Goal: Transaction & Acquisition: Purchase product/service

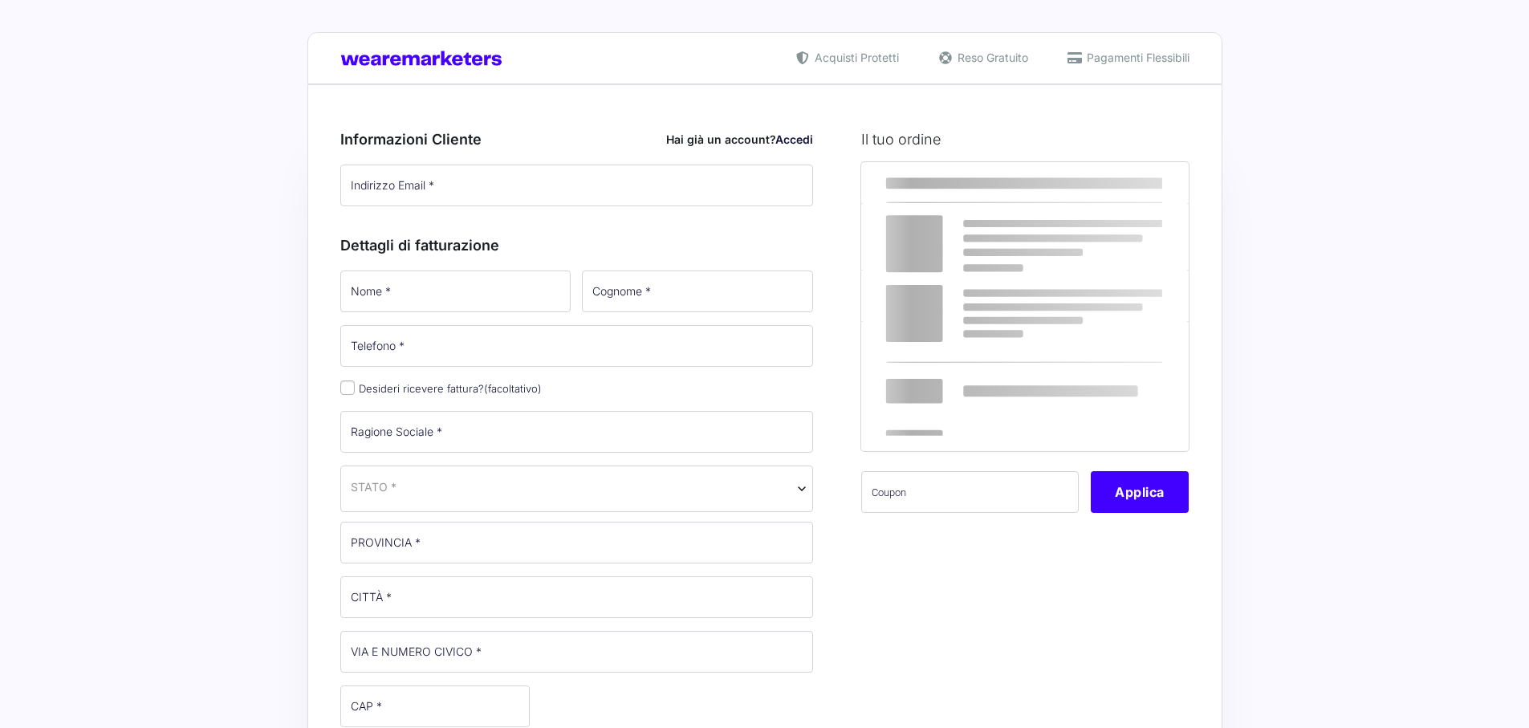
click at [498, 193] on input "Indirizzo Email *" at bounding box center [576, 185] width 473 height 42
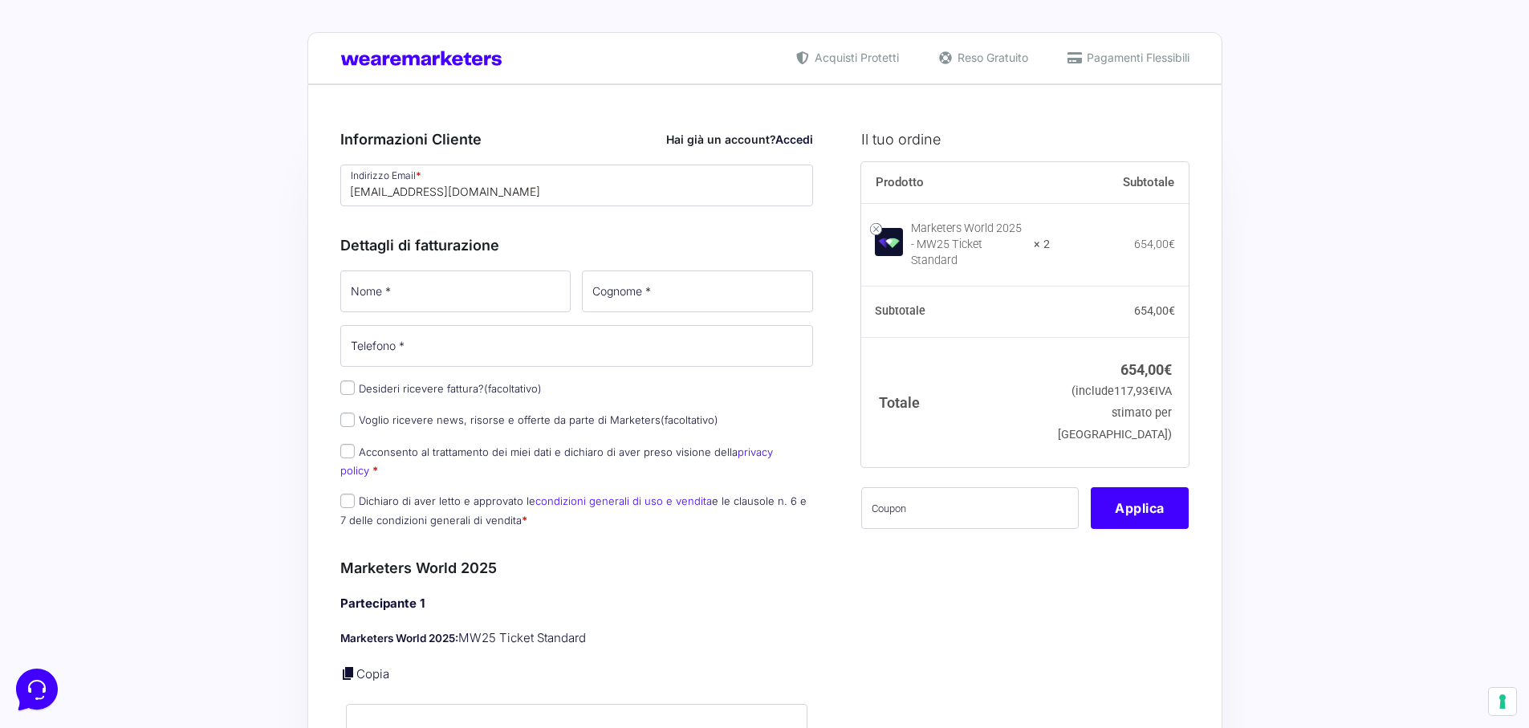
type input "[EMAIL_ADDRESS][DOMAIN_NAME]"
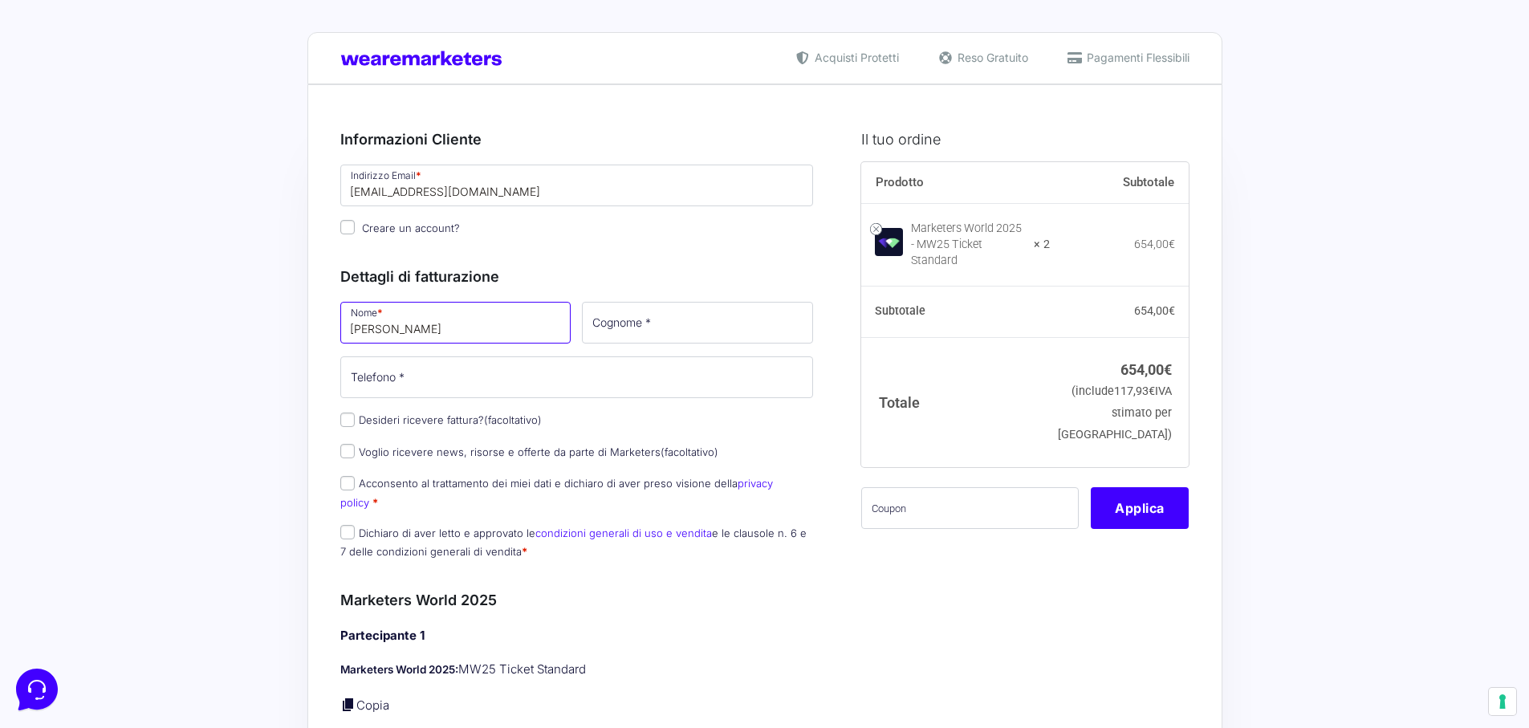
type input "[PERSON_NAME]"
type input "Santomasi"
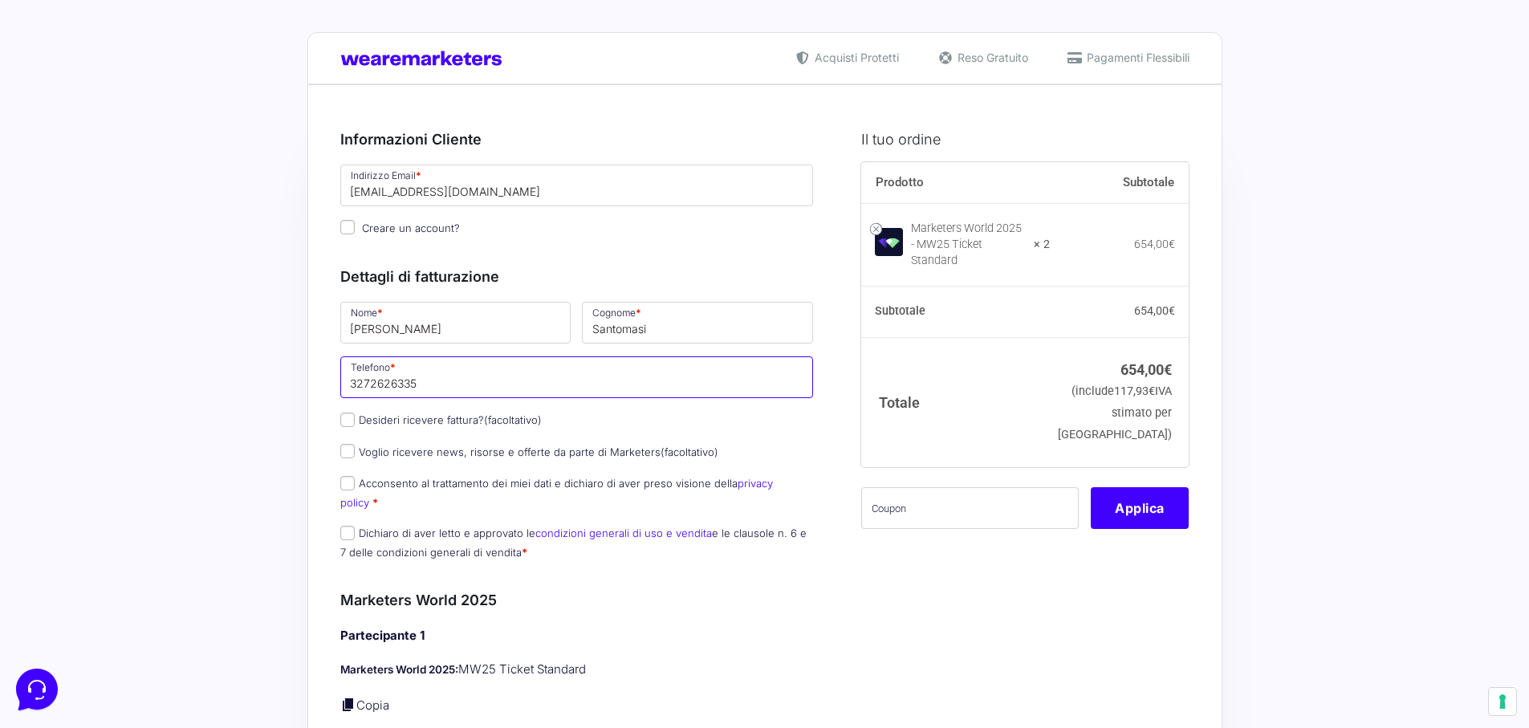
type input "3272626335"
click at [810, 660] on p "Marketers World 2025: MW25 Ticket Standard" at bounding box center [576, 669] width 473 height 18
click at [348, 489] on span "Acconsento al trattamento dei miei dati e dichiaro di aver preso visione della …" at bounding box center [556, 492] width 433 height 34
click at [345, 486] on input "Acconsento al trattamento dei miei dati e dichiaro di aver preso visione della …" at bounding box center [347, 483] width 14 height 14
checkbox input "true"
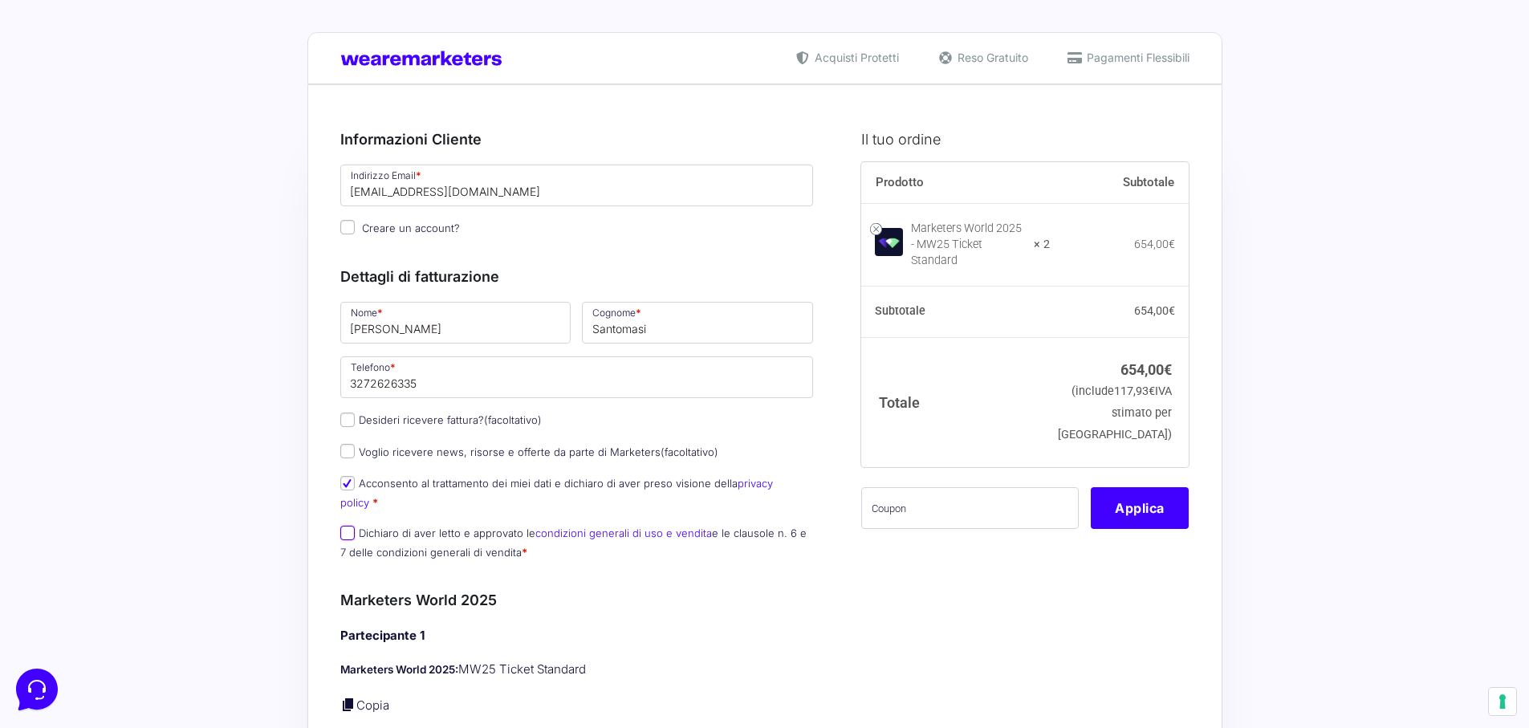
click at [349, 526] on input "Dichiaro di aver letto e approvato le condizioni generali di uso e vendita e le…" at bounding box center [347, 533] width 14 height 14
checkbox input "true"
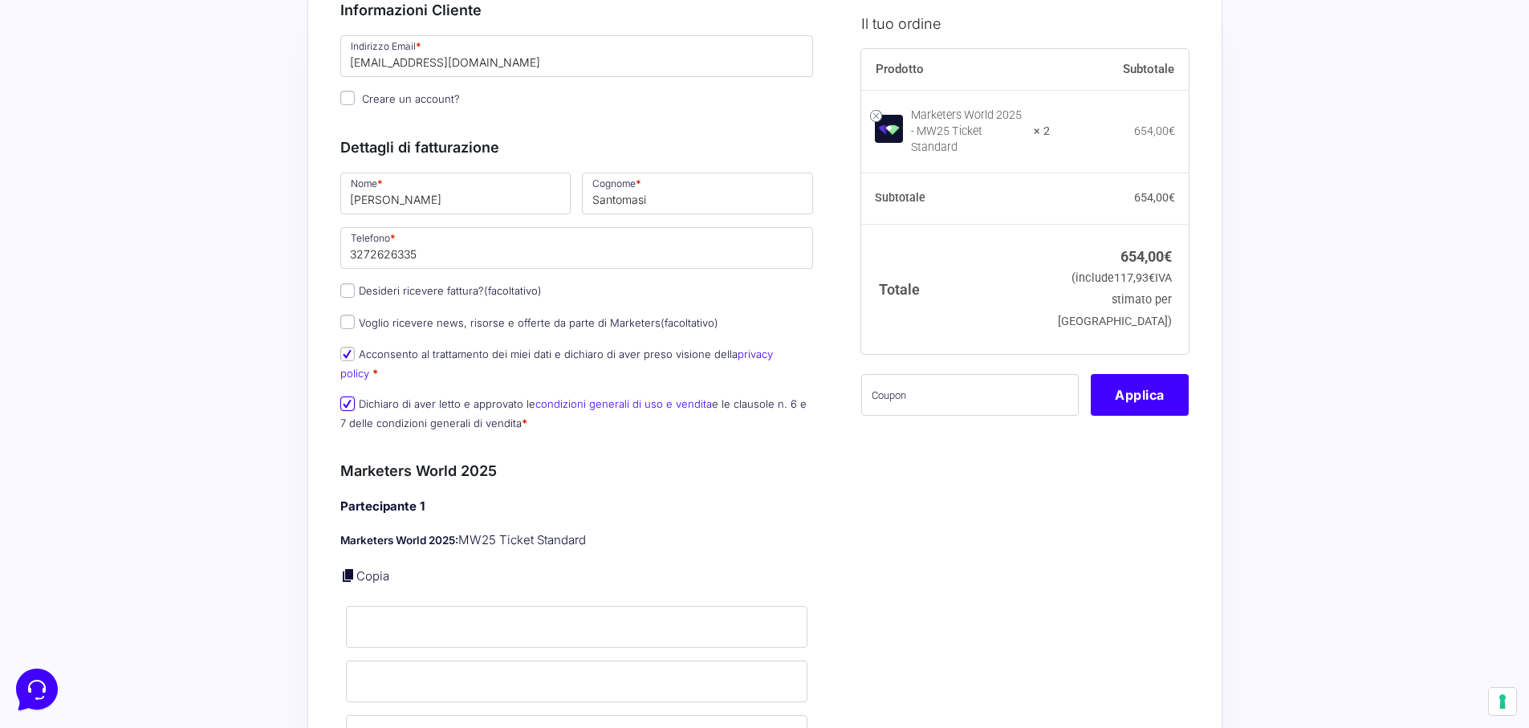
scroll to position [314, 0]
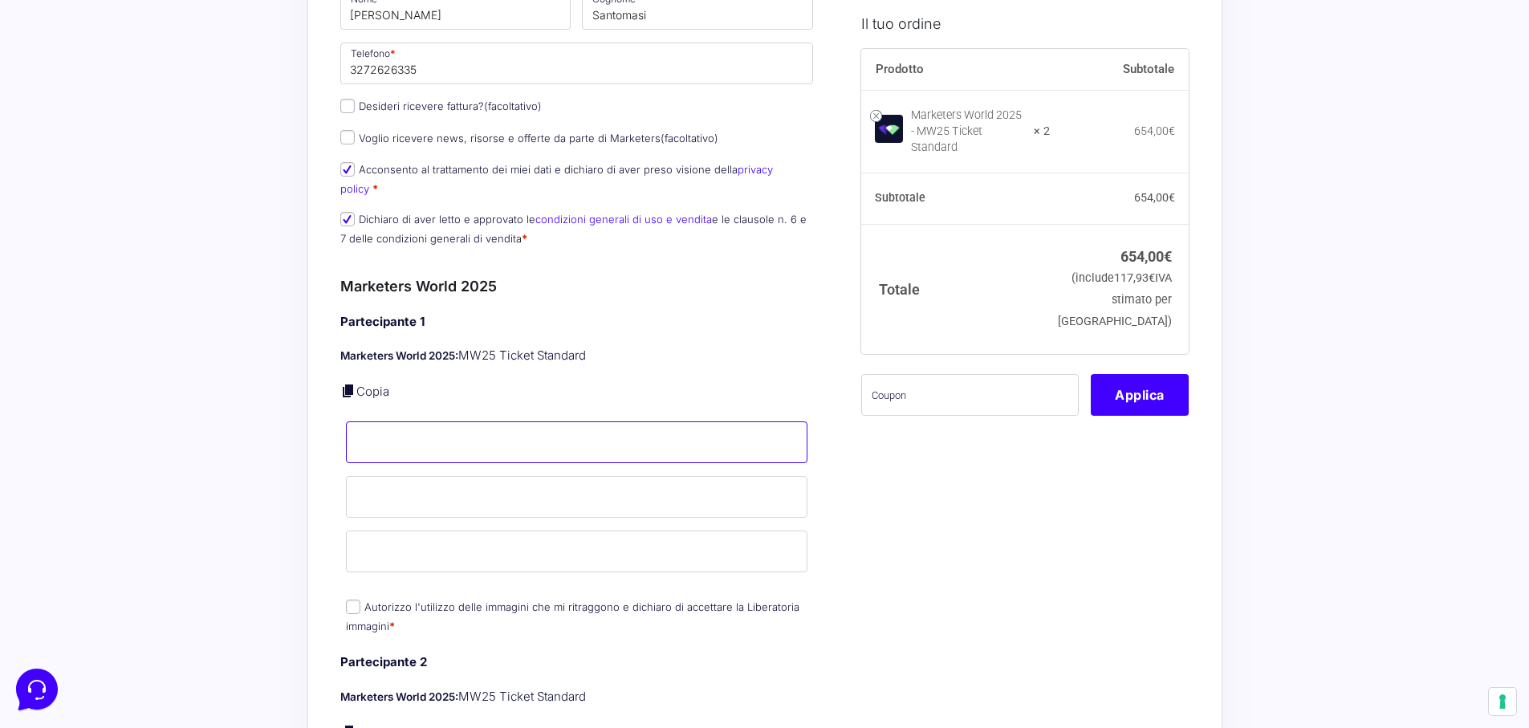
click at [404, 421] on input "Nome *" at bounding box center [577, 442] width 462 height 42
type input "[PERSON_NAME]"
type input "Santomasi"
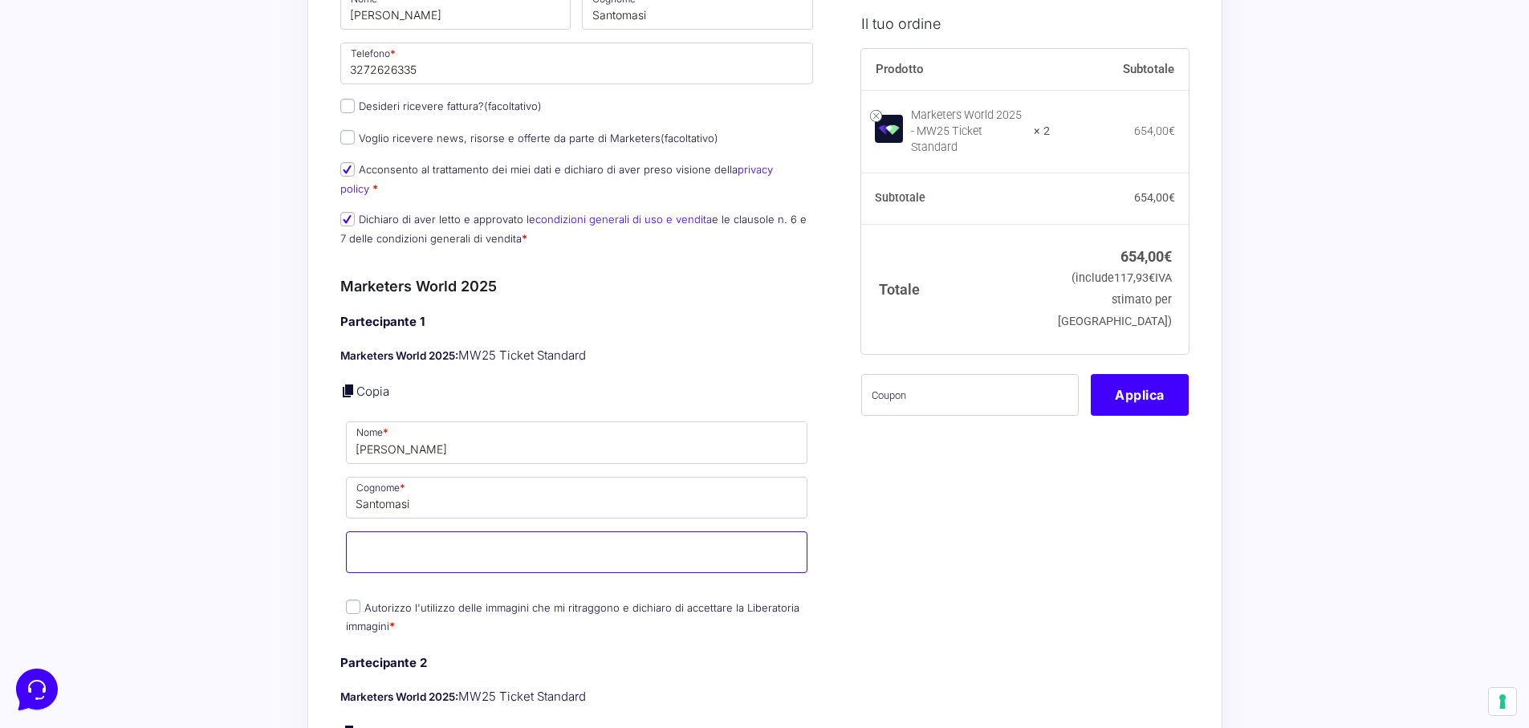
click at [530, 531] on input "Email *" at bounding box center [577, 552] width 462 height 42
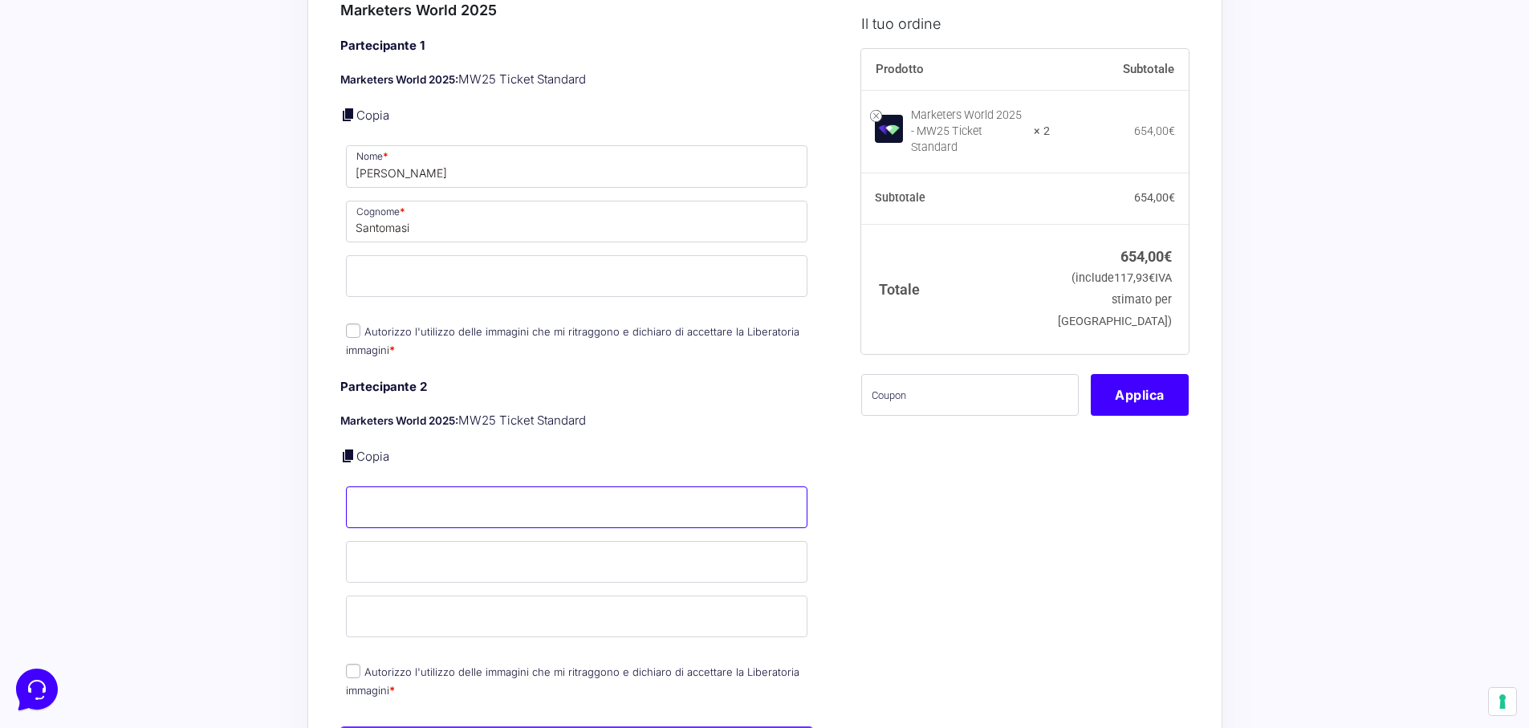
click at [470, 504] on input "Nome *" at bounding box center [577, 507] width 462 height 42
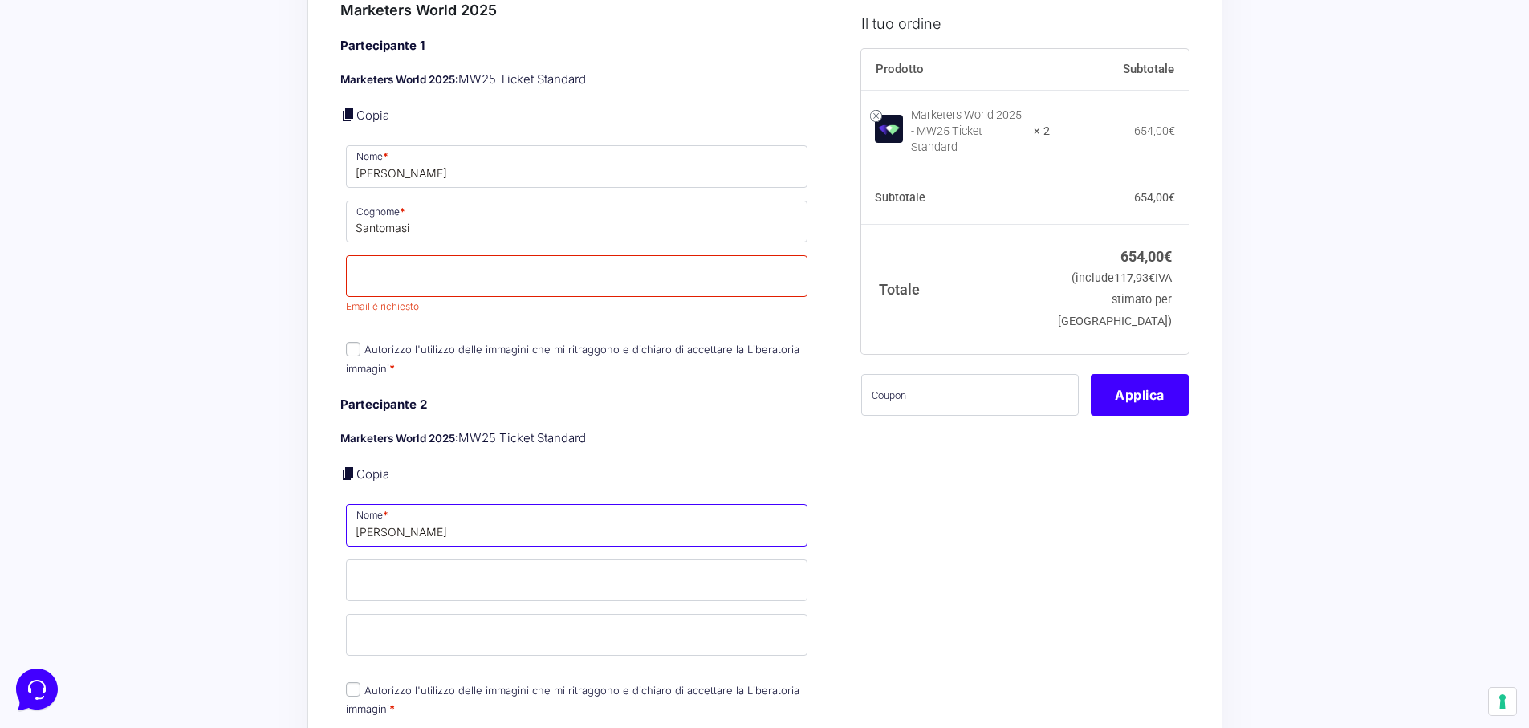
type input "[PERSON_NAME]"
type input "s"
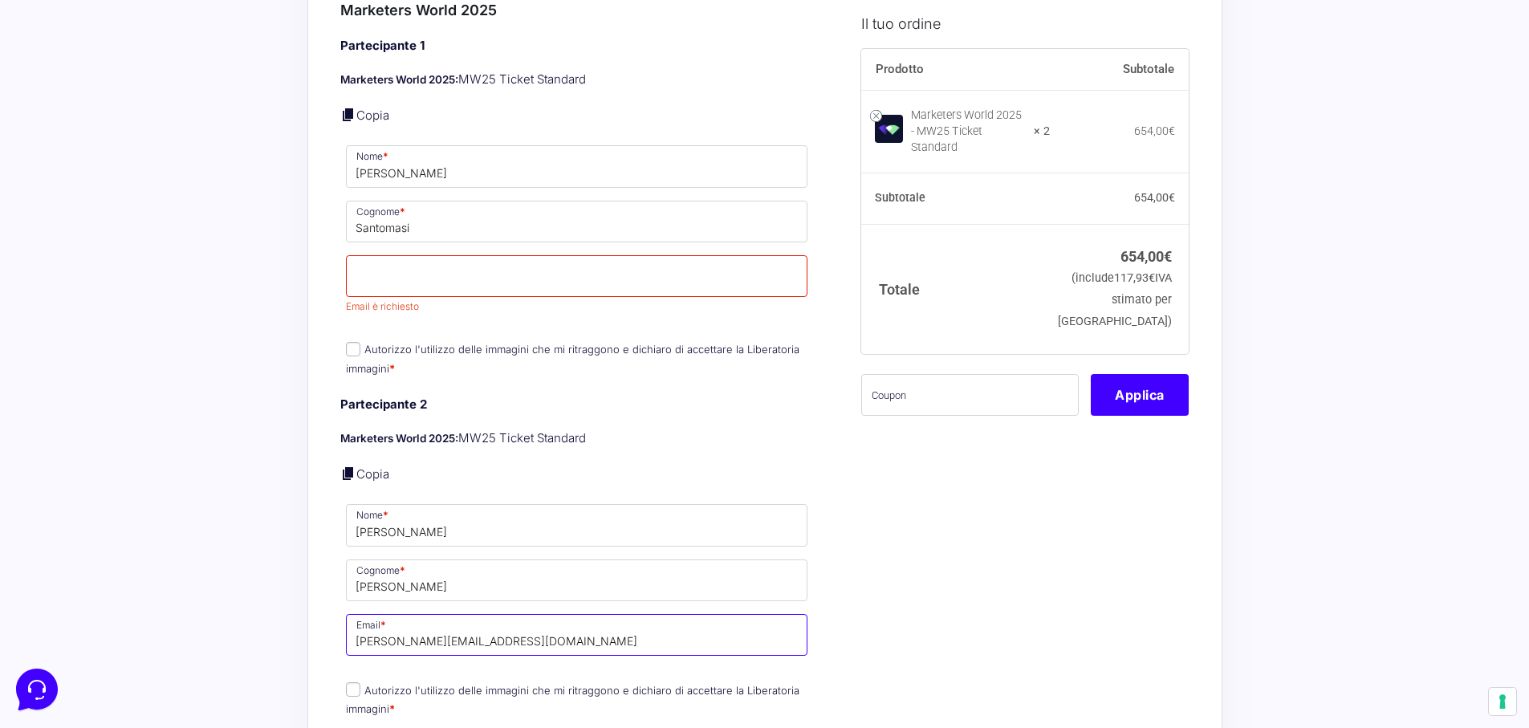
type input "[PERSON_NAME][EMAIL_ADDRESS][DOMAIN_NAME]"
click at [439, 255] on input "Email *" at bounding box center [577, 276] width 462 height 42
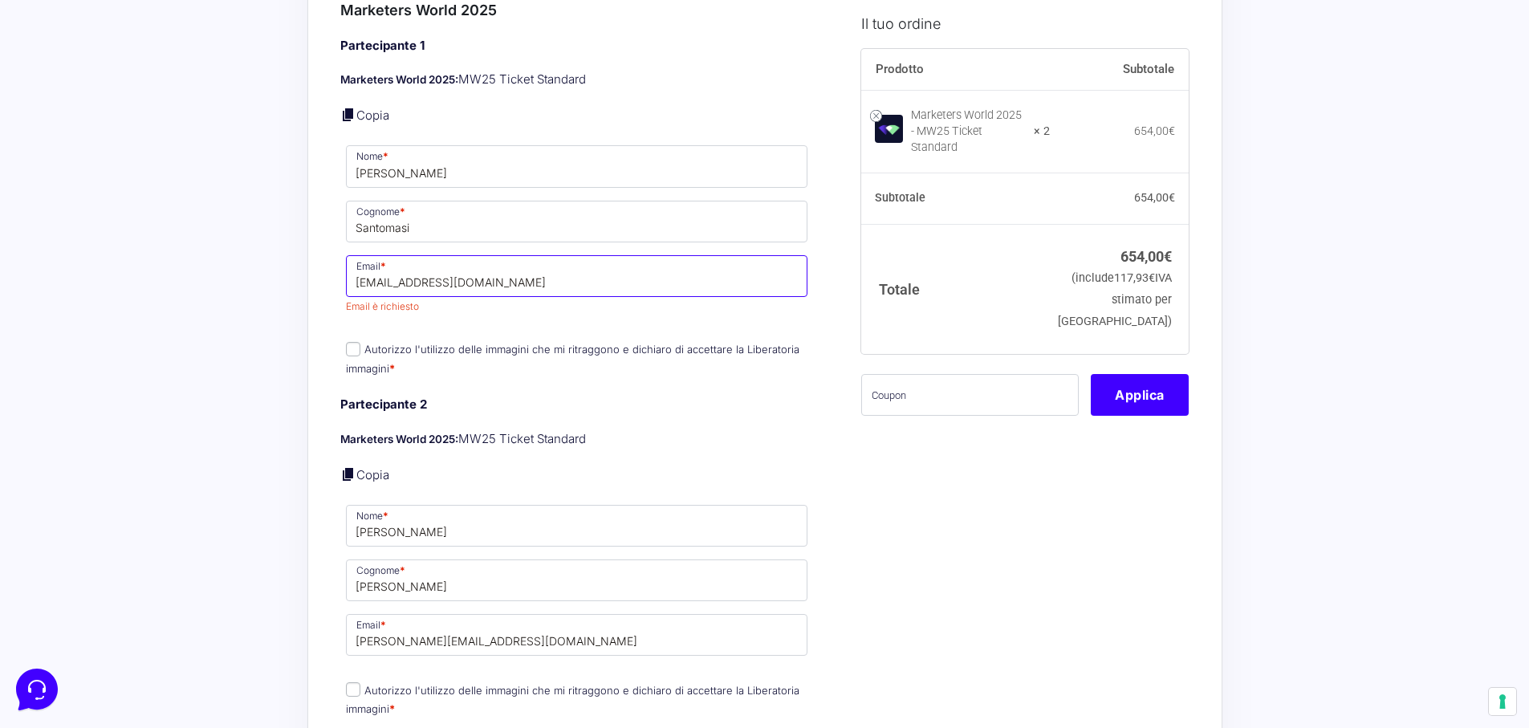
type input "[EMAIL_ADDRESS][DOMAIN_NAME]"
click at [1046, 644] on div "Il tuo ordine Prodotto Subtotale Marketers World 2025 - MW25 Ticket Standard × …" at bounding box center [1018, 618] width 339 height 2195
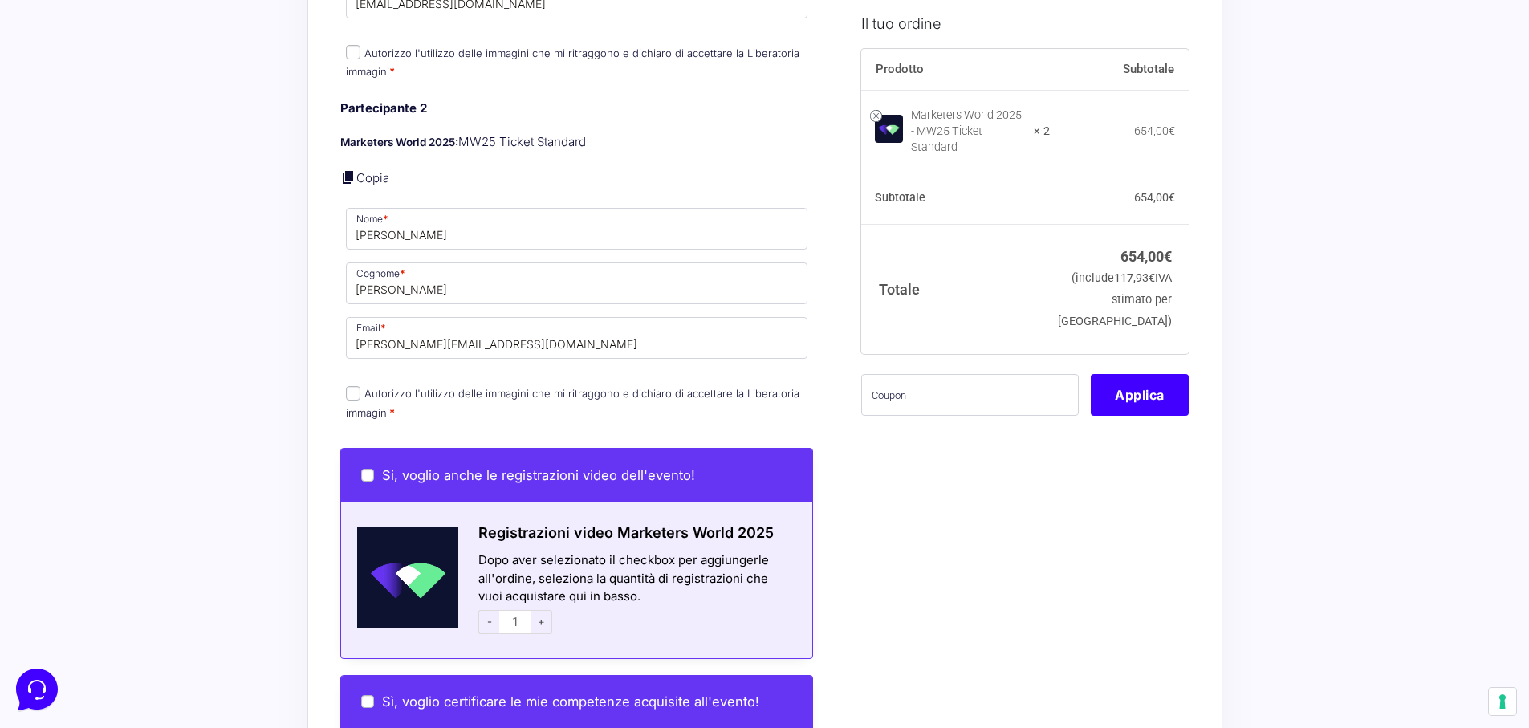
scroll to position [869, 0]
click at [363, 386] on label "Autorizzo l'utilizzo delle immagini che mi ritraggono e dichiaro di accettare l…" at bounding box center [572, 401] width 453 height 31
click at [360, 385] on input "Autorizzo l'utilizzo delle immagini che mi ritraggono e dichiaro di accettare l…" at bounding box center [353, 392] width 14 height 14
checkbox input "true"
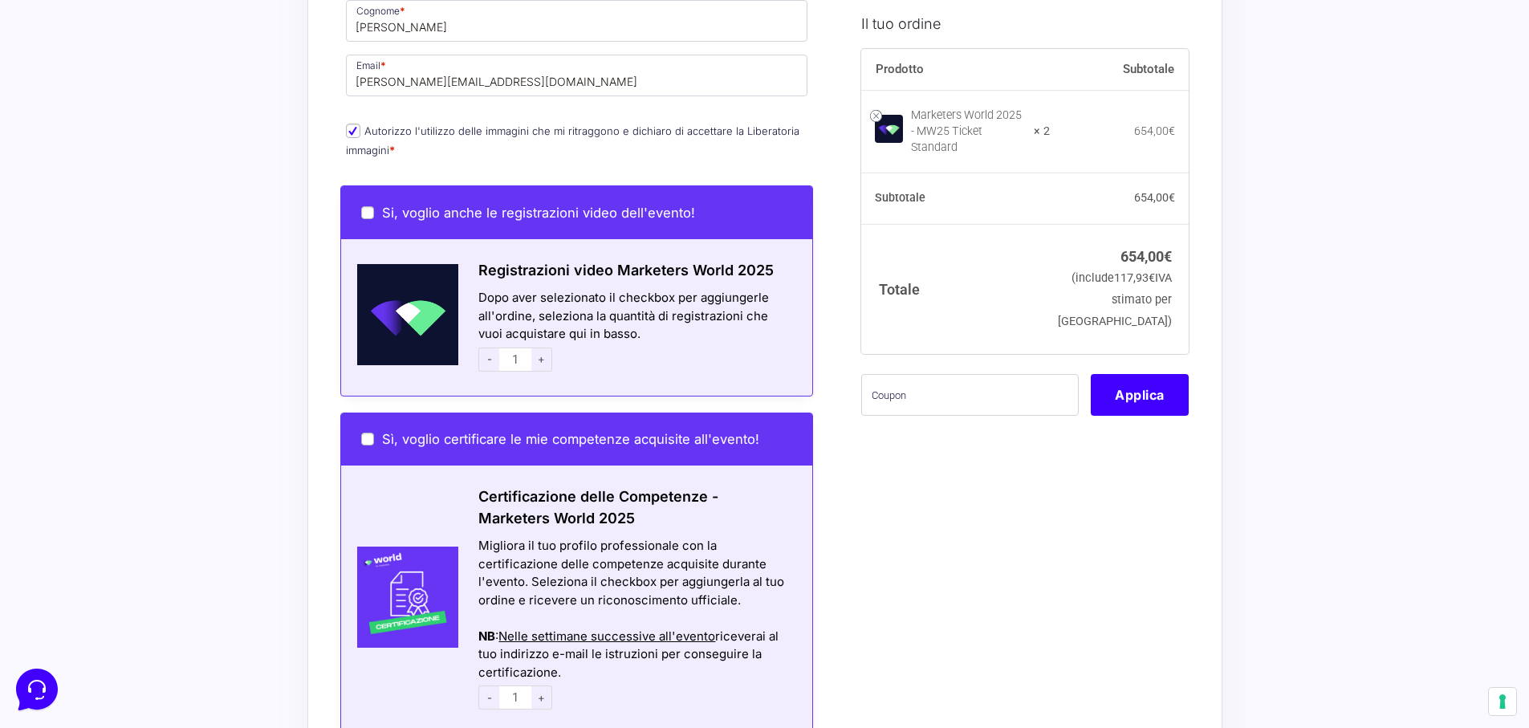
scroll to position [1484, 0]
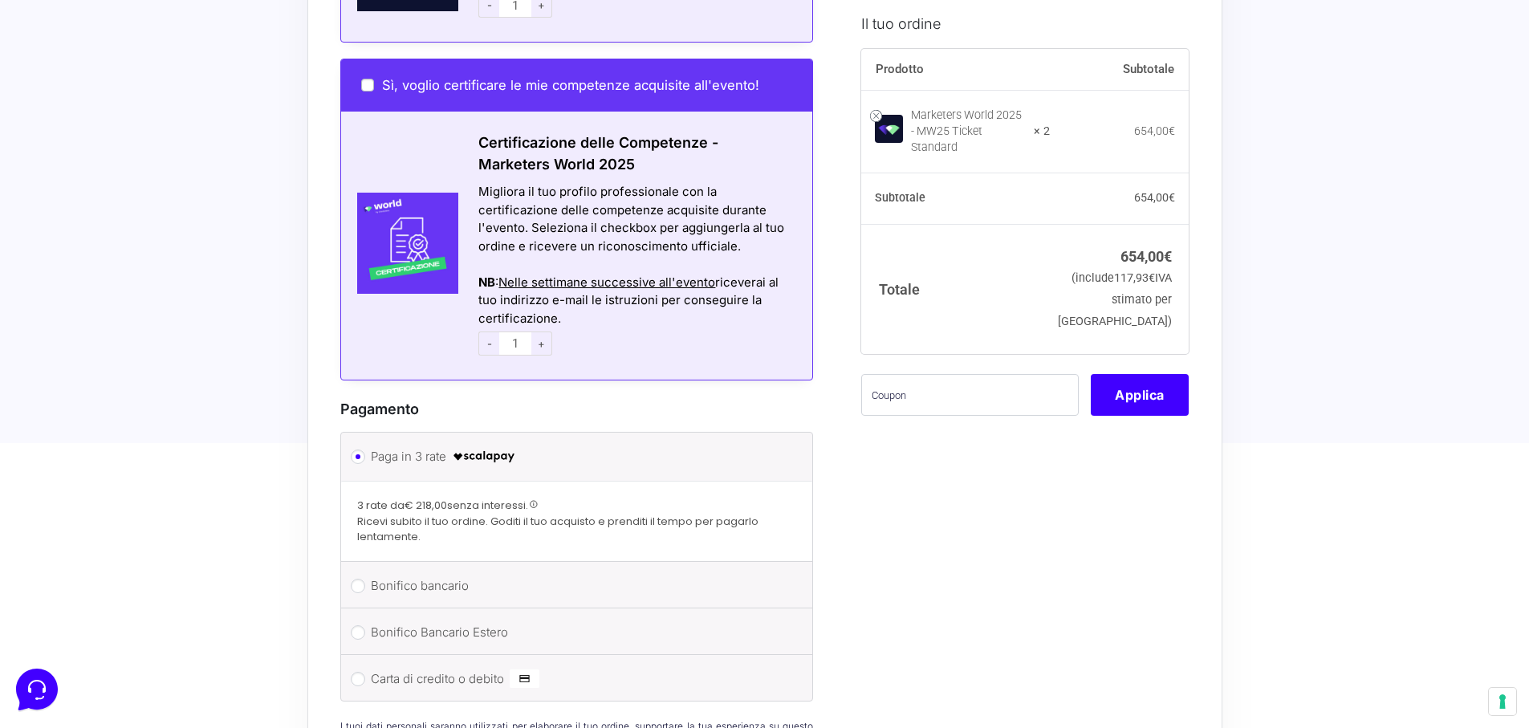
click at [384, 667] on label "Carta di credito o debito" at bounding box center [574, 679] width 407 height 24
click at [365, 672] on input "Carta di credito o debito" at bounding box center [358, 679] width 14 height 14
radio input "true"
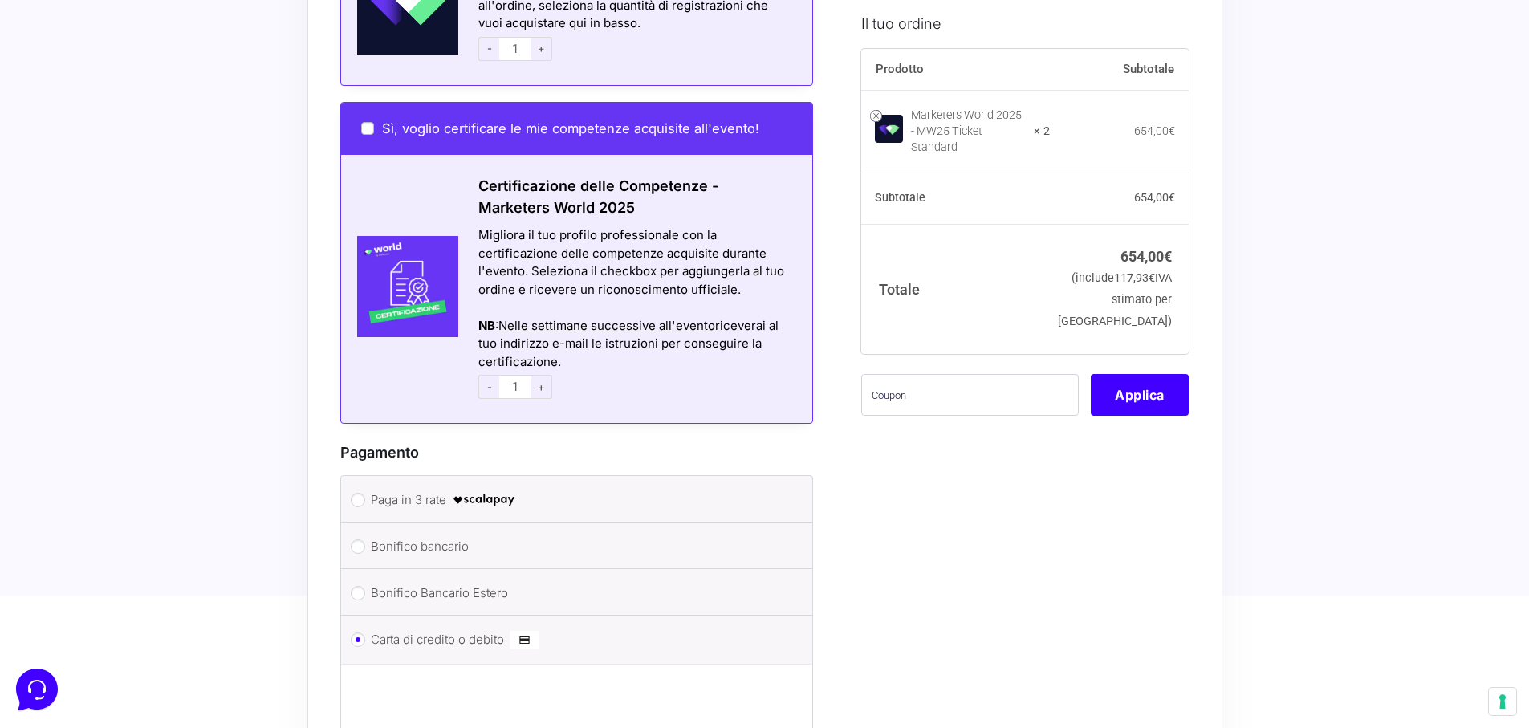
scroll to position [1902, 0]
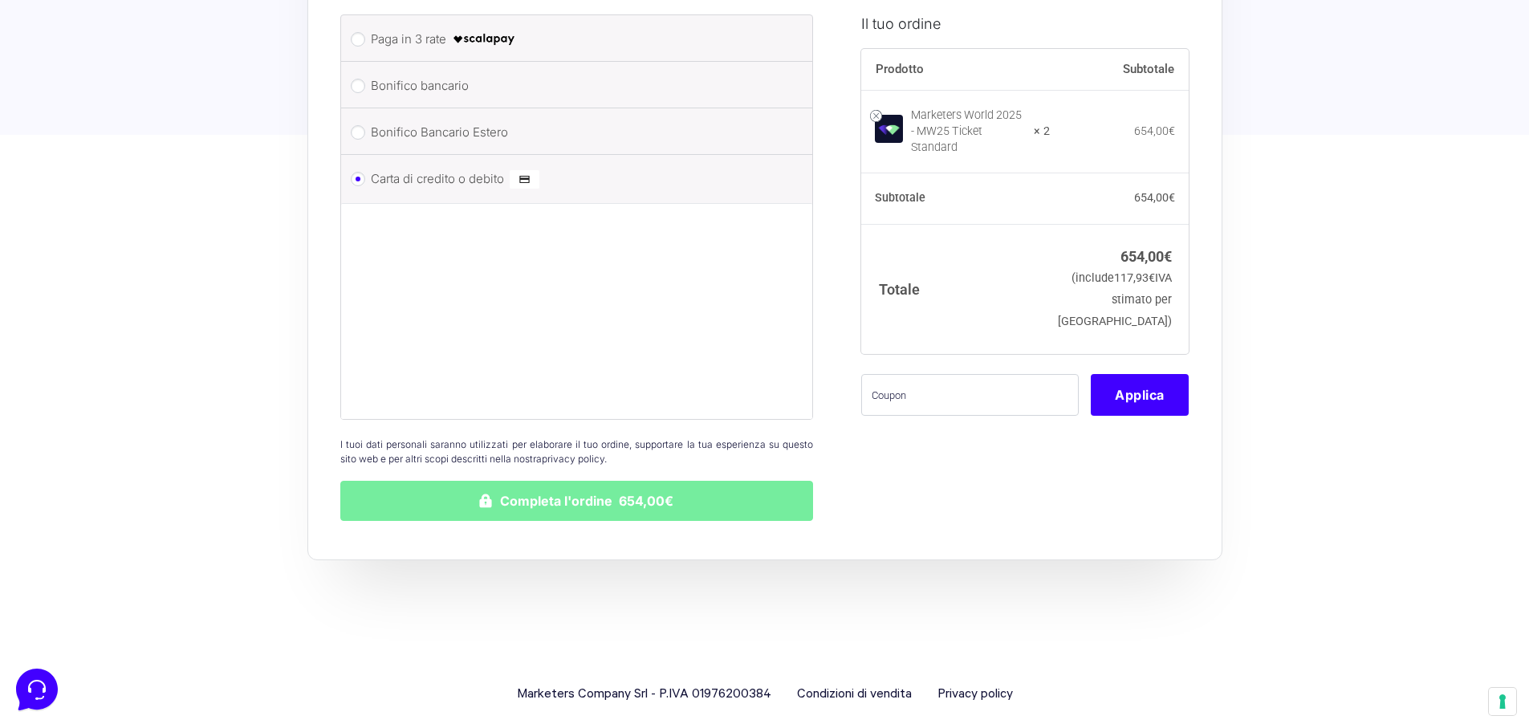
click at [604, 494] on button "Completa l'ordine 654,00€" at bounding box center [576, 501] width 473 height 40
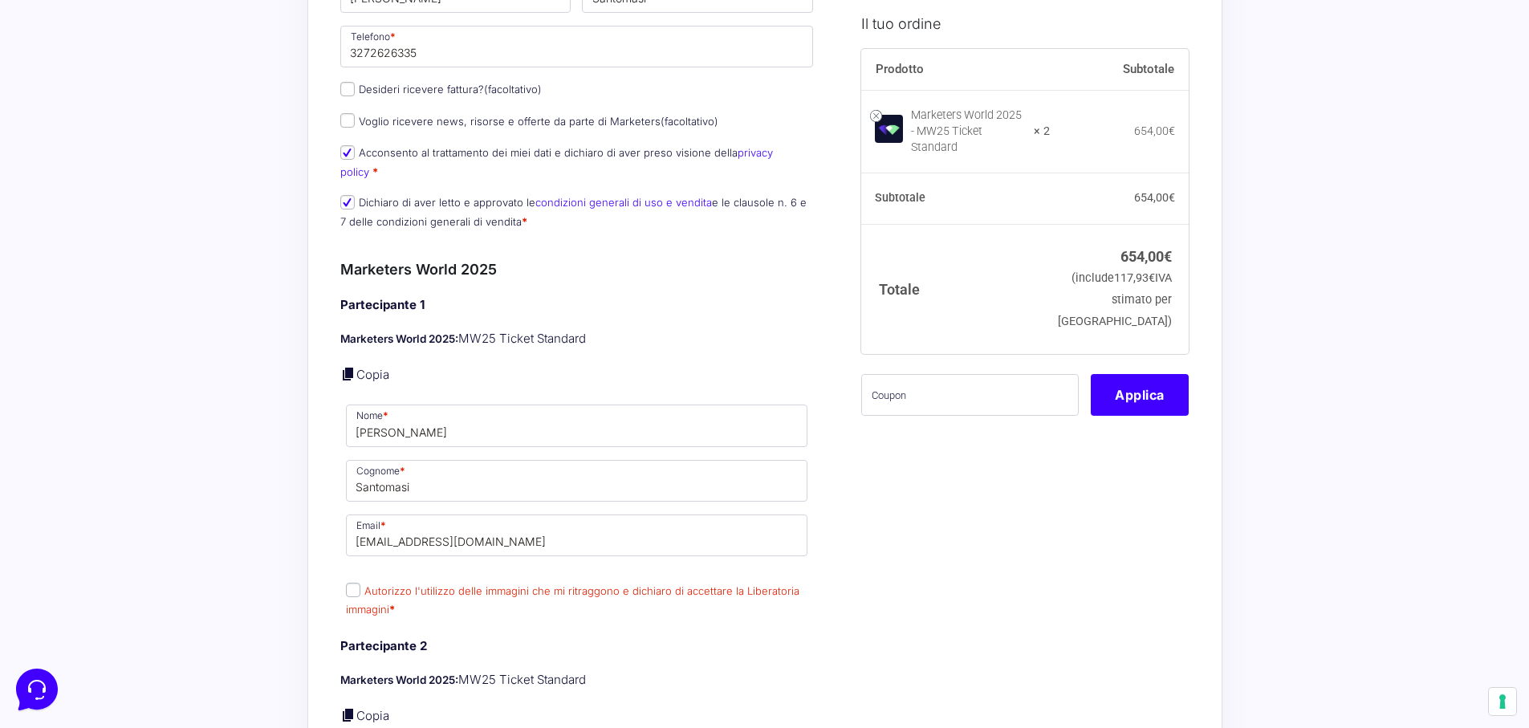
scroll to position [554, 0]
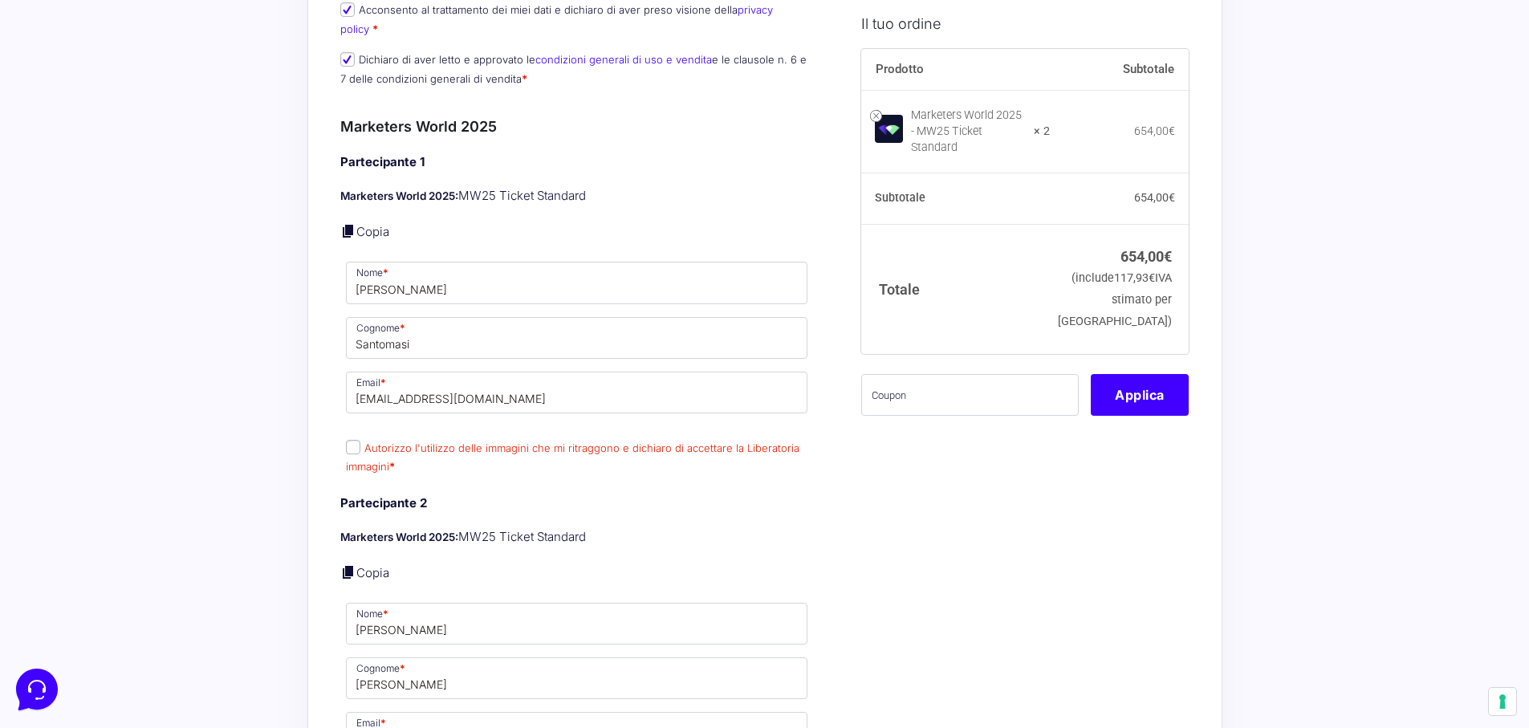
click at [351, 440] on input "Autorizzo l'utilizzo delle immagini che mi ritraggono e dichiaro di accettare l…" at bounding box center [353, 447] width 14 height 14
checkbox input "true"
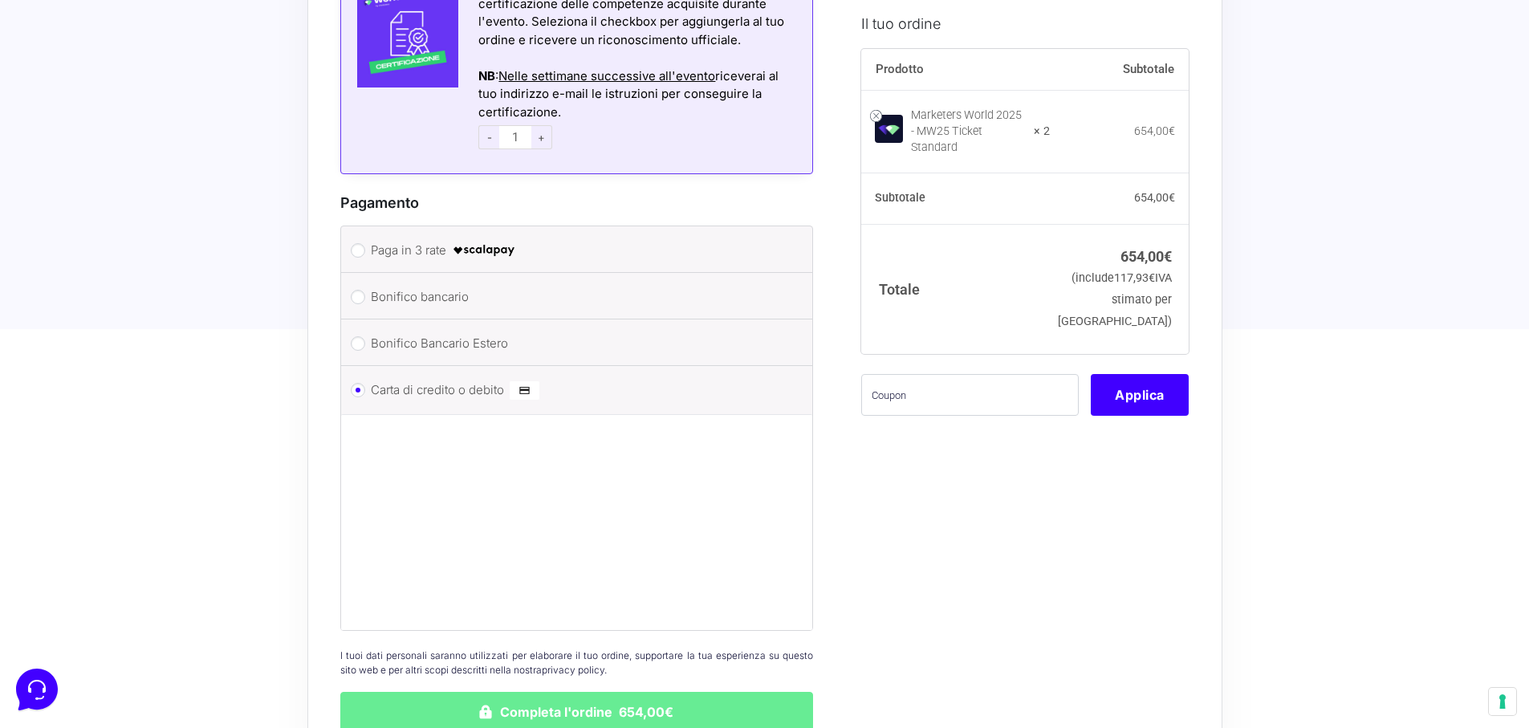
scroll to position [1983, 0]
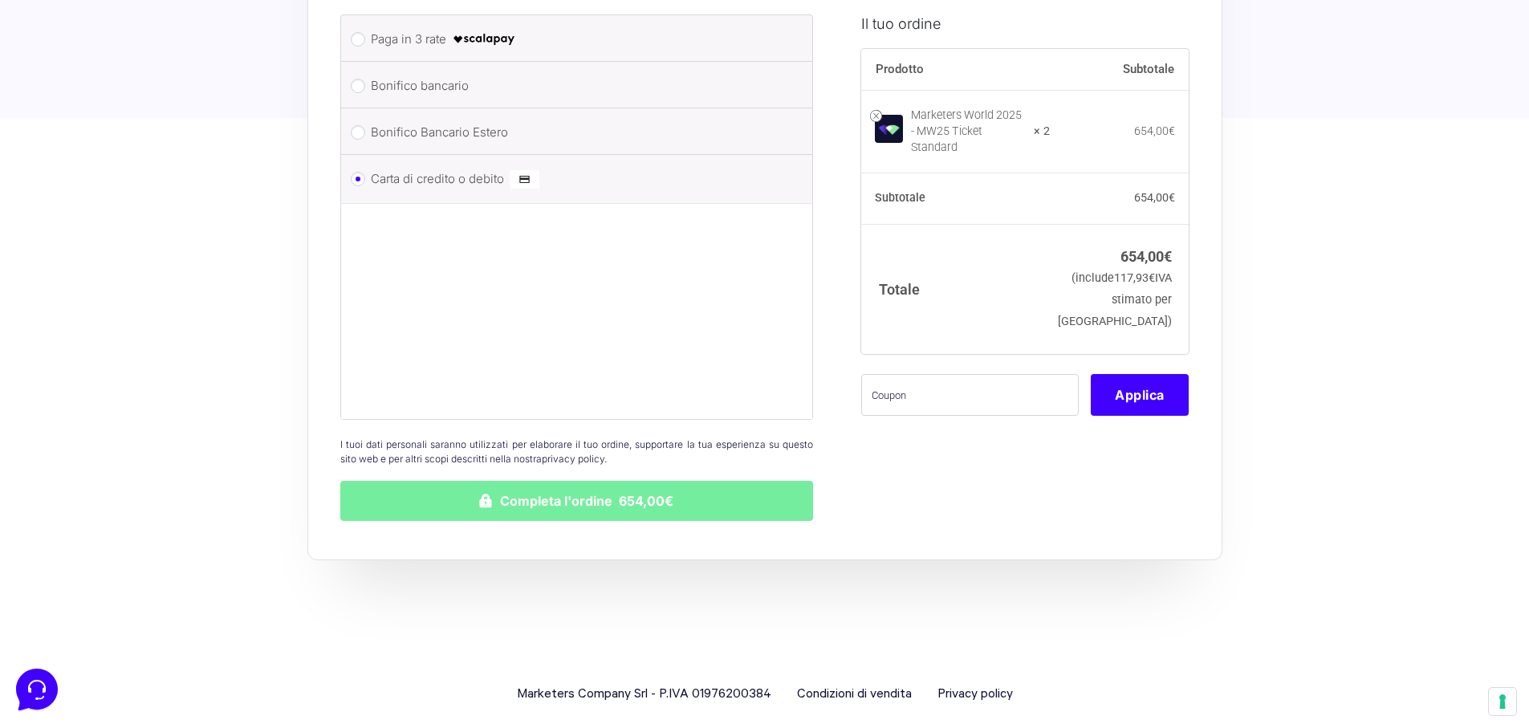
click at [593, 482] on button "Completa l'ordine 654,00€" at bounding box center [576, 501] width 473 height 40
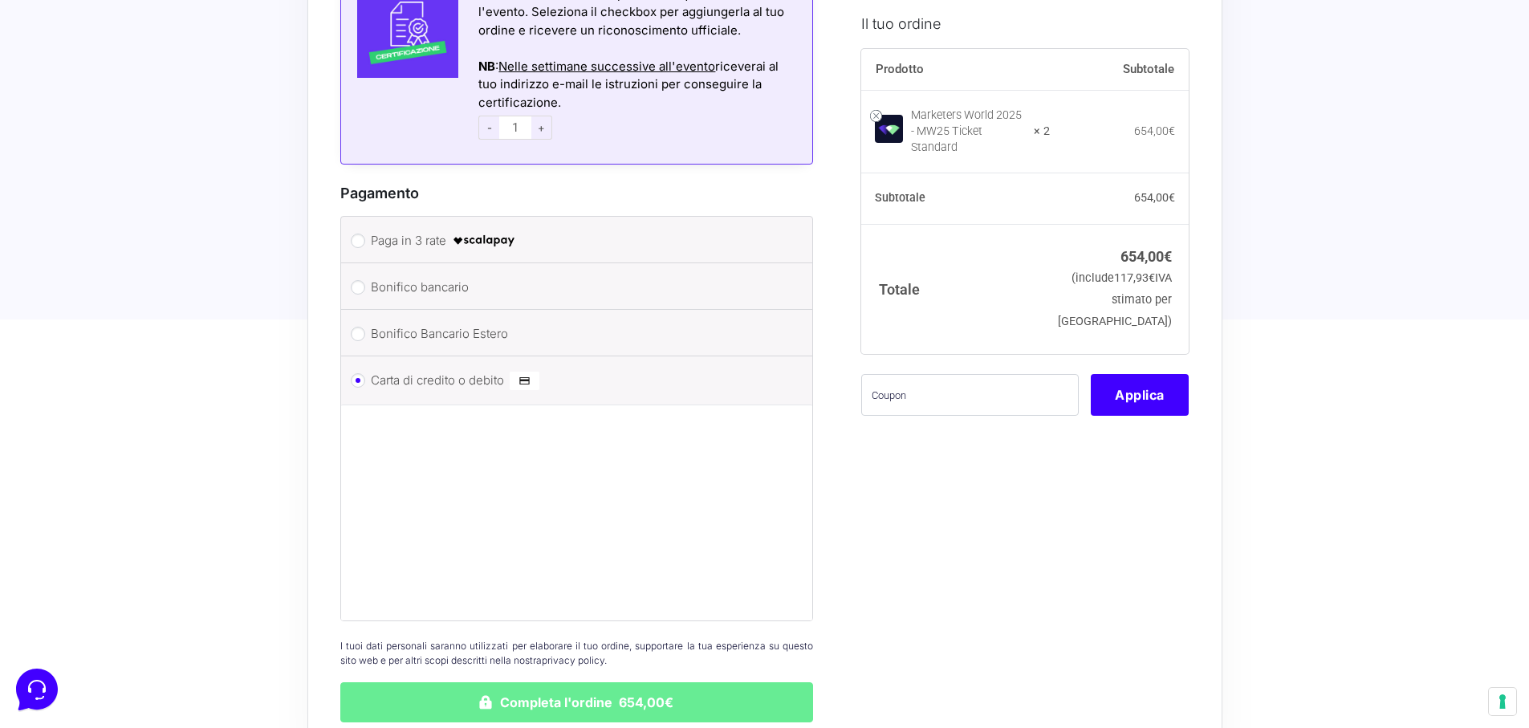
scroll to position [1924, 0]
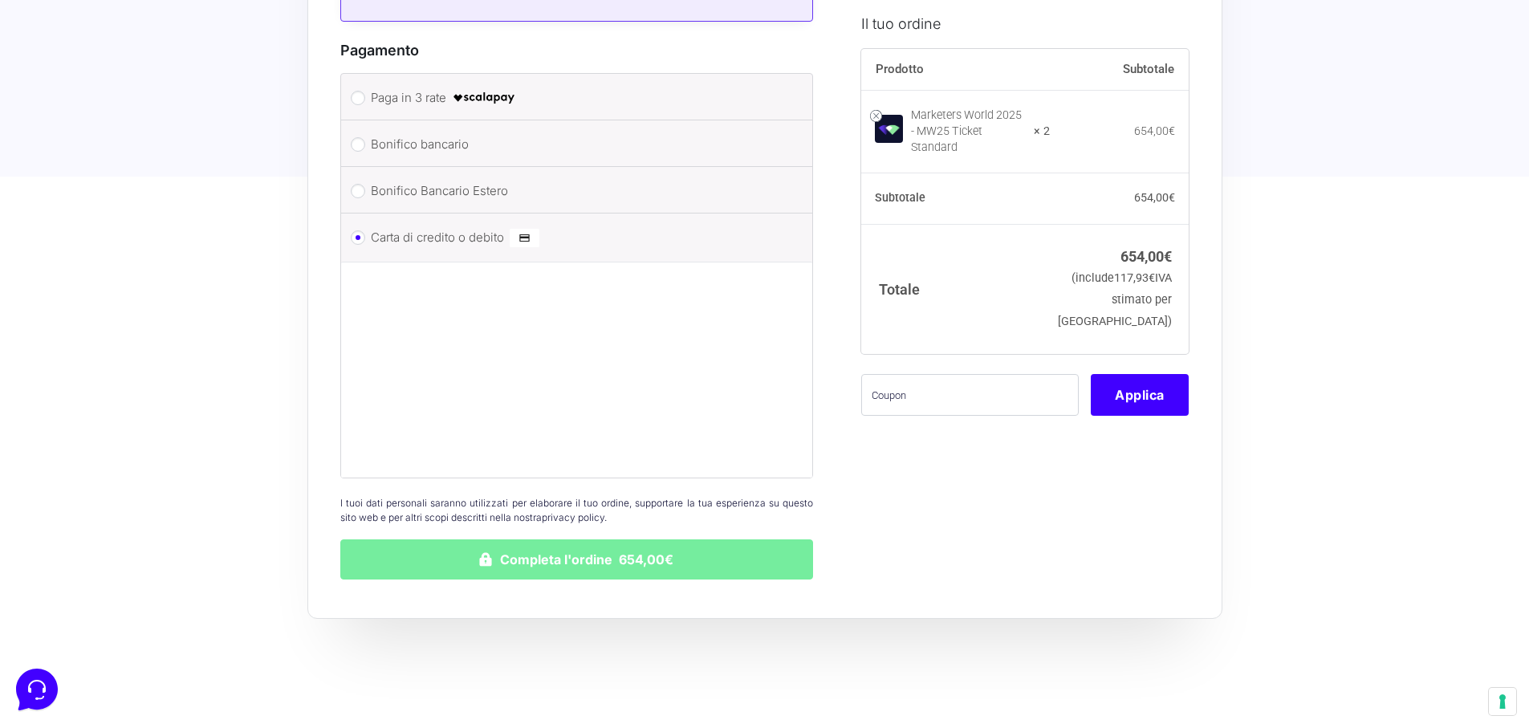
click at [571, 543] on button "Completa l'ordine 654,00€" at bounding box center [576, 559] width 473 height 40
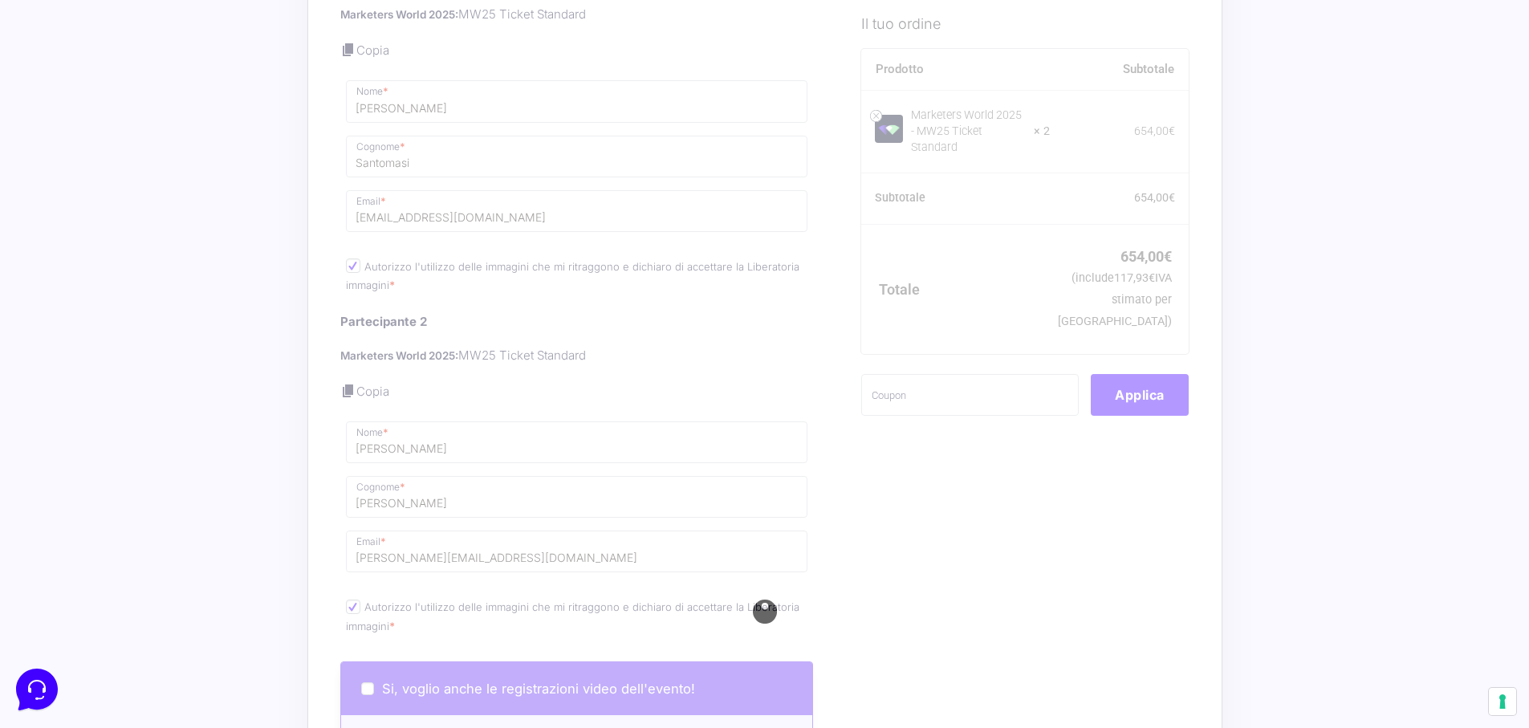
scroll to position [722, 0]
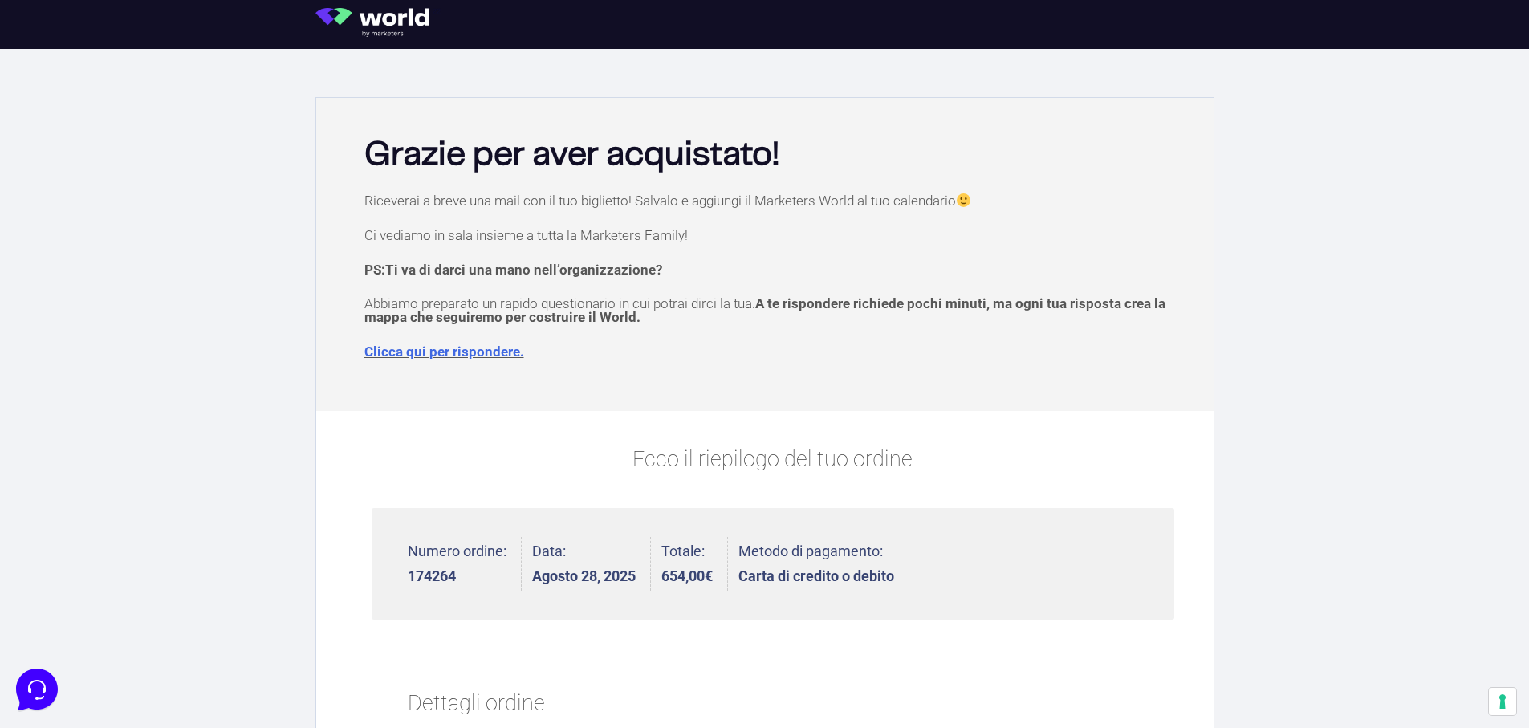
click at [777, 356] on p "Clicca qui per rispondere." at bounding box center [772, 352] width 817 height 14
